Goal: Task Accomplishment & Management: Complete application form

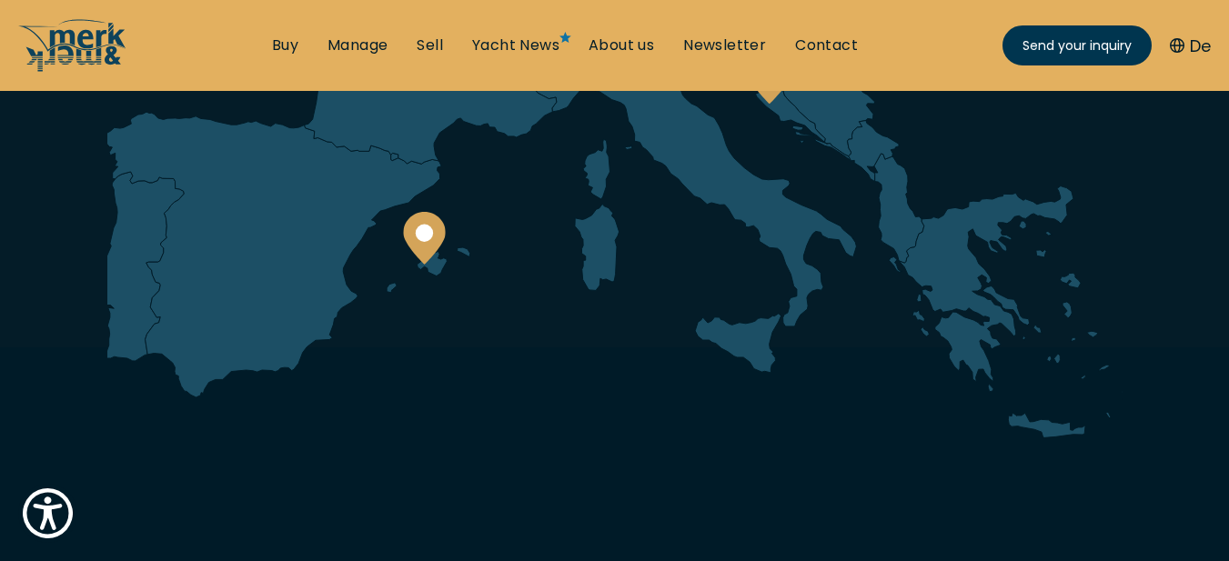
scroll to position [546, 0]
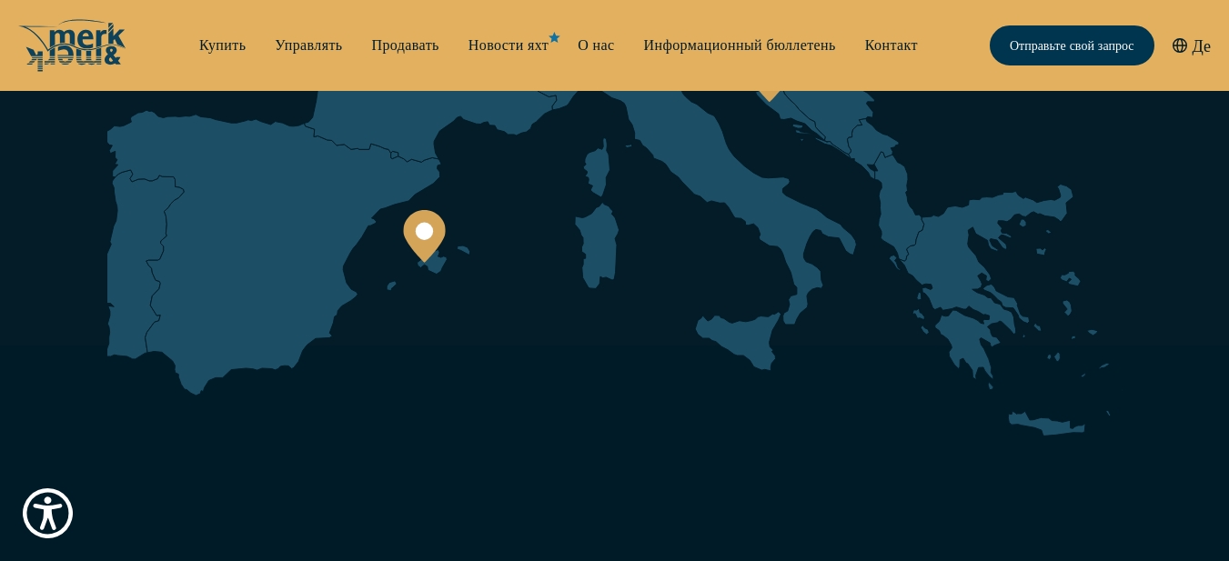
click at [869, 64] on ul "Купить Управлять Продавать Новости яхт О нас Информационный бюллетень Контакт S…" at bounding box center [559, 45] width 748 height 55
click at [878, 39] on font "Контакт" at bounding box center [891, 45] width 53 height 21
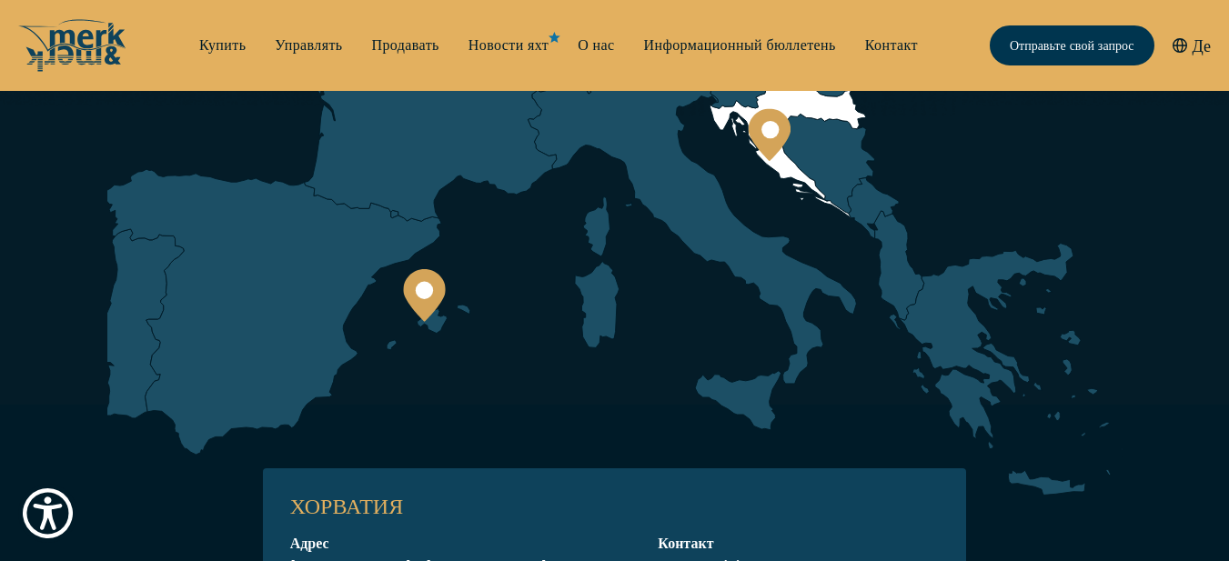
scroll to position [455, 0]
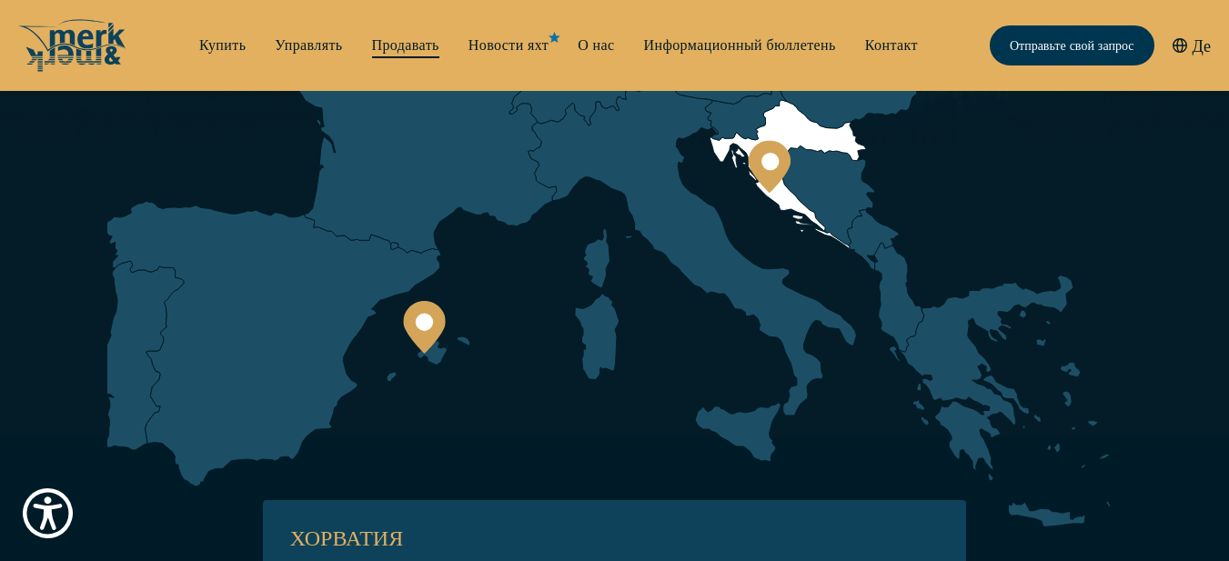
click at [399, 54] on font "Продавать" at bounding box center [405, 45] width 67 height 21
select select "sell"
